Goal: Task Accomplishment & Management: Use online tool/utility

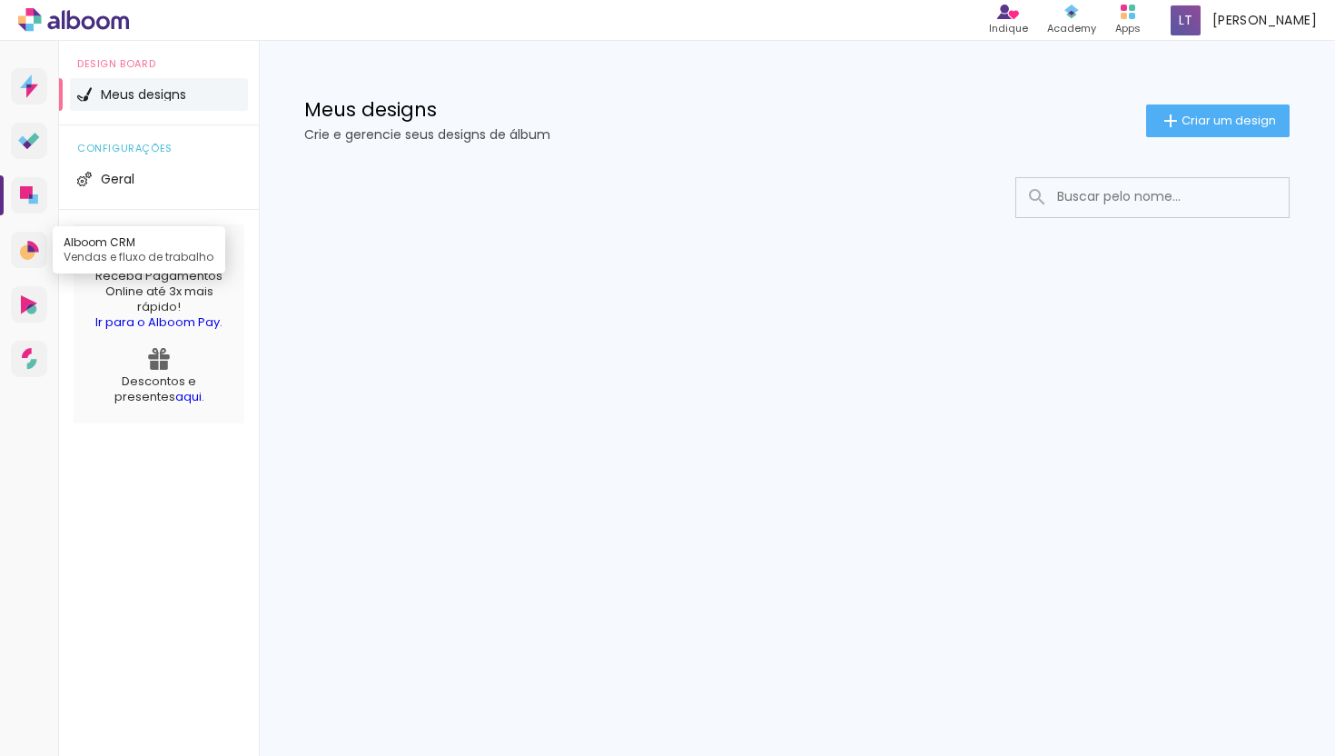
click at [26, 249] on icon at bounding box center [27, 251] width 15 height 15
click at [30, 303] on icon at bounding box center [29, 304] width 16 height 19
